Goal: Task Accomplishment & Management: Manage account settings

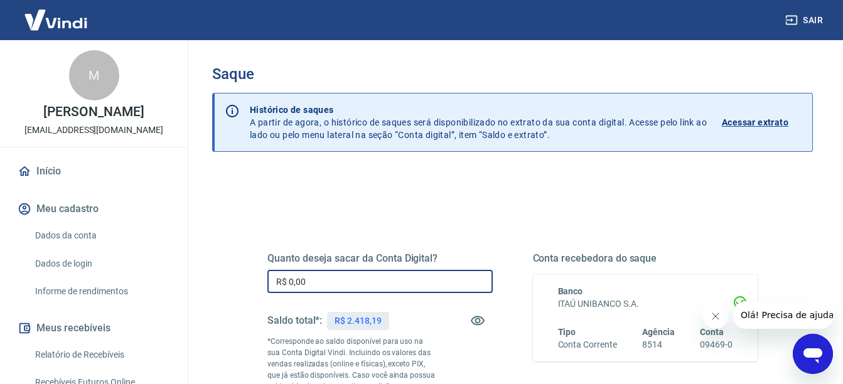
click at [358, 279] on input "R$ 0,00" at bounding box center [379, 281] width 225 height 23
type input "R$ 2.400,00"
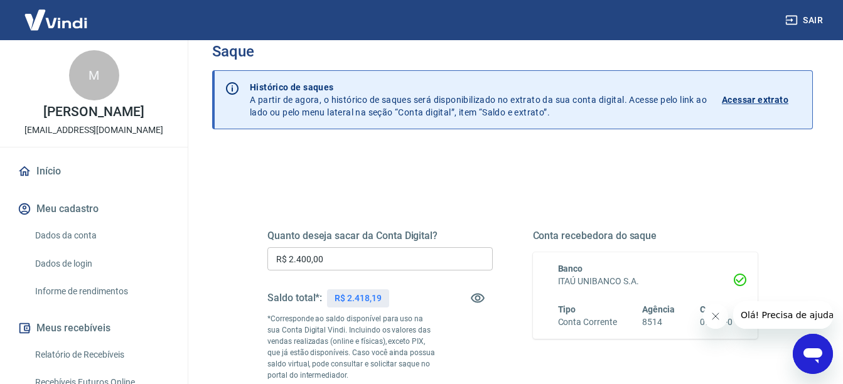
click at [247, 328] on div "Quanto deseja sacar da Conta Digital? R$ 2.400,00 ​ Saldo total*: R$ 2.418,19 *…" at bounding box center [512, 325] width 550 height 303
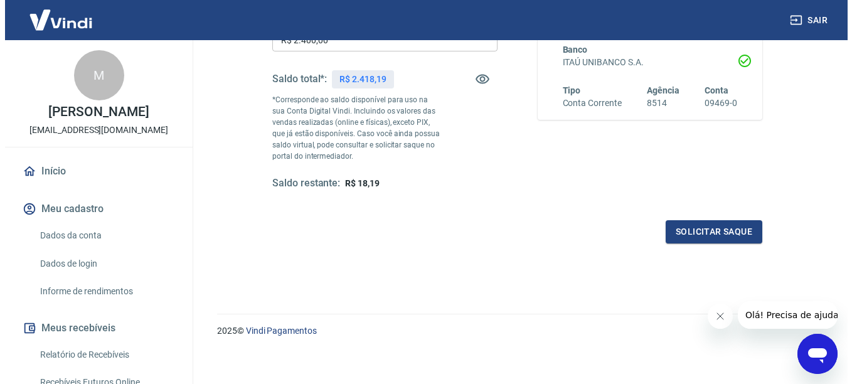
scroll to position [248, 0]
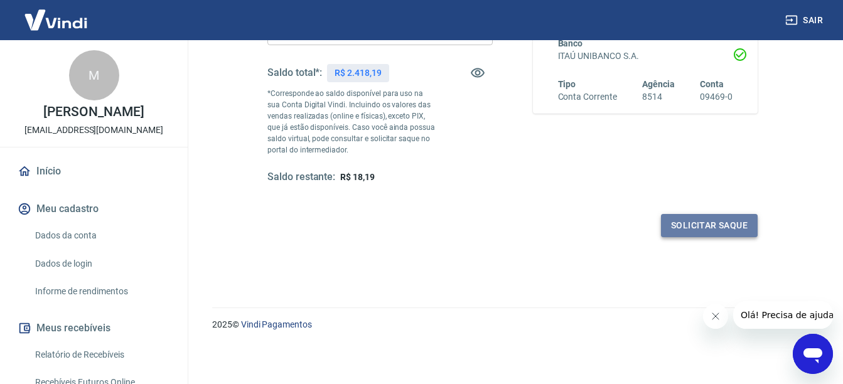
click at [733, 224] on button "Solicitar saque" at bounding box center [709, 225] width 97 height 23
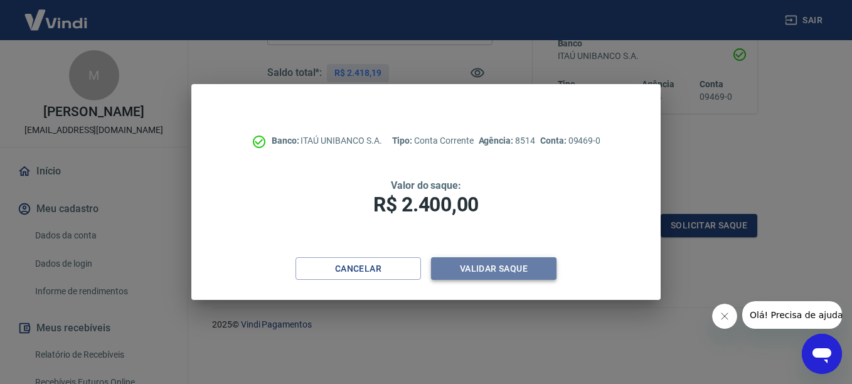
click at [527, 266] on button "Validar saque" at bounding box center [494, 268] width 126 height 23
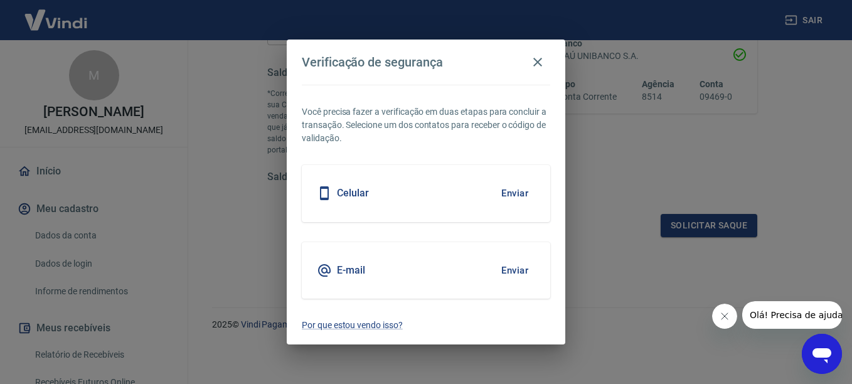
click at [509, 195] on button "Enviar" at bounding box center [515, 193] width 41 height 26
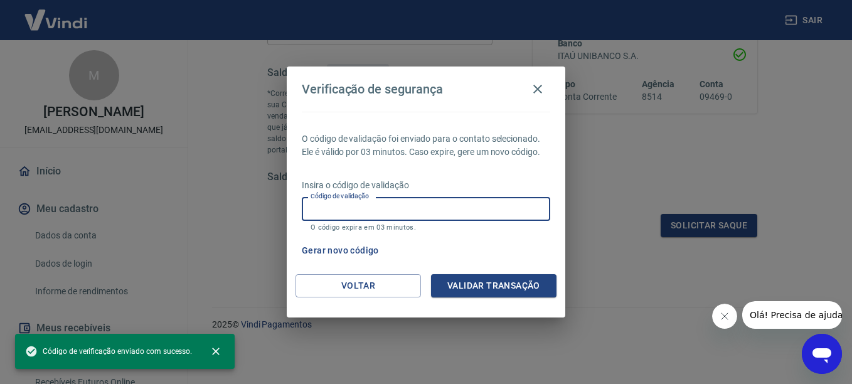
click at [490, 205] on input "Código de validação" at bounding box center [426, 208] width 249 height 23
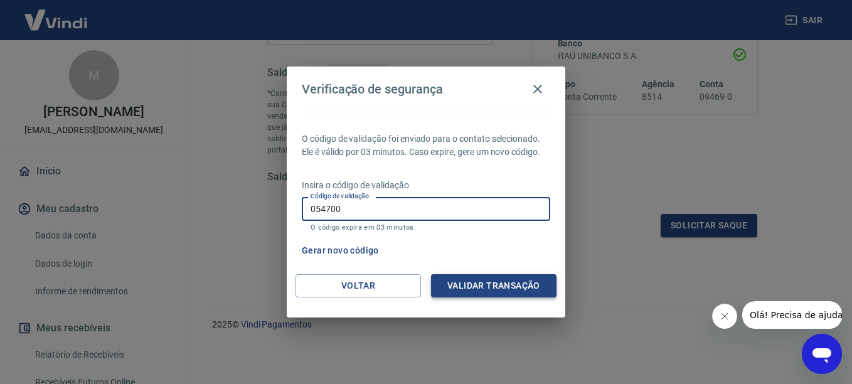
type input "054700"
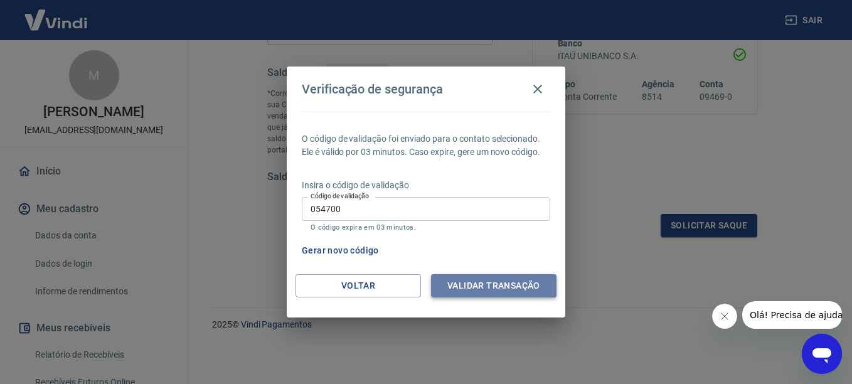
click at [470, 288] on button "Validar transação" at bounding box center [494, 285] width 126 height 23
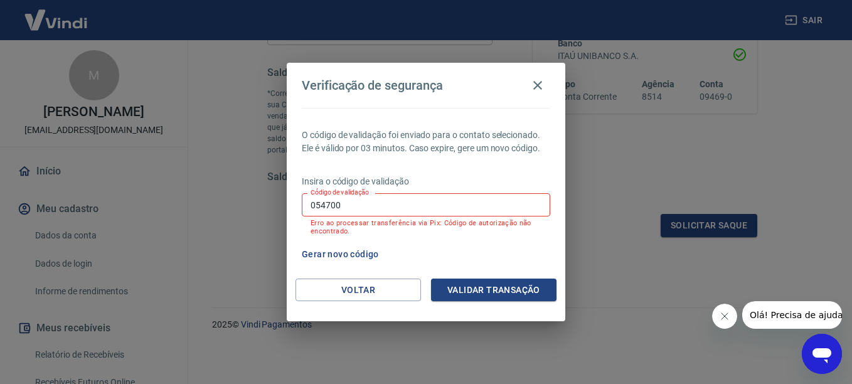
click at [341, 257] on button "Gerar novo código" at bounding box center [340, 254] width 87 height 23
